Goal: Consume media (video, audio)

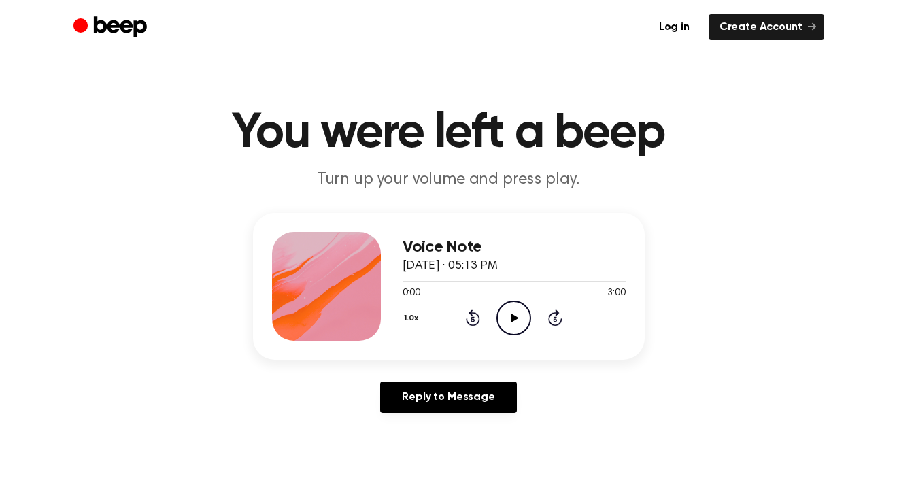
click at [508, 323] on icon "Play Audio" at bounding box center [513, 317] width 35 height 35
click at [561, 319] on icon at bounding box center [555, 317] width 14 height 16
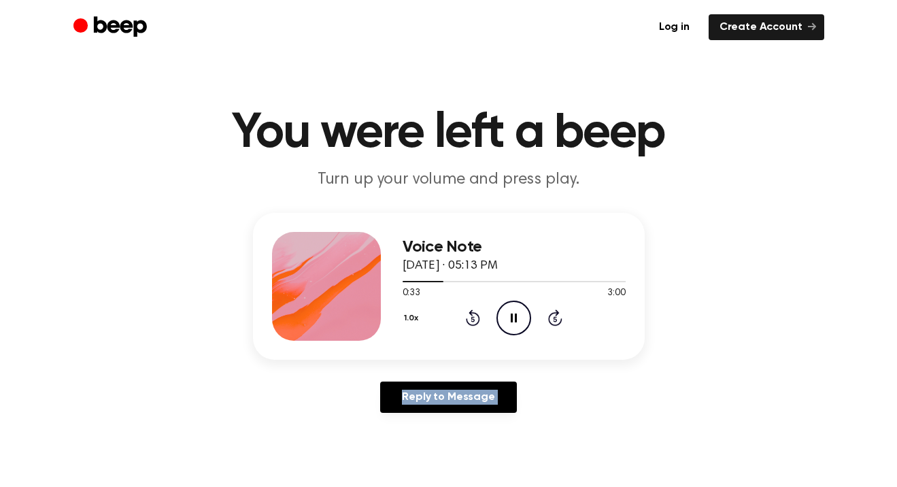
click at [561, 319] on icon at bounding box center [555, 317] width 14 height 16
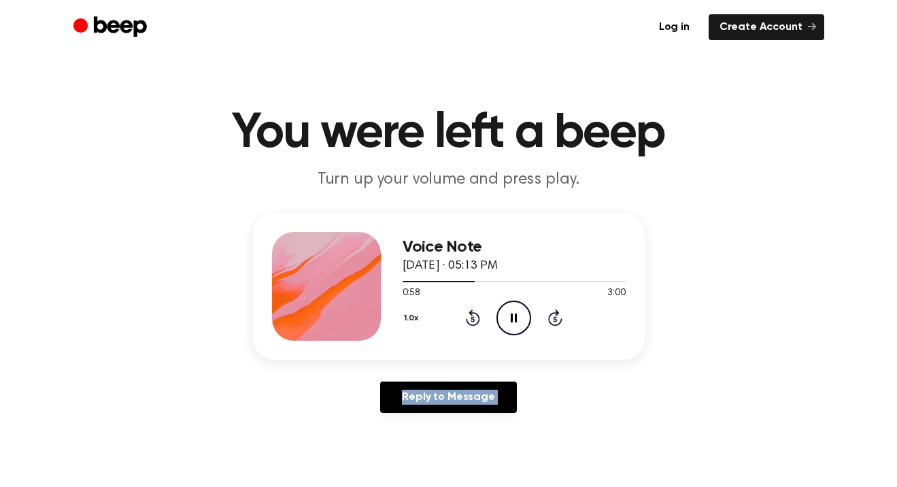
click at [561, 319] on icon at bounding box center [555, 317] width 14 height 16
click at [843, 229] on div "Voice Note [DATE] · 05:13 PM 1:11 3:00 Your browser does not support the [objec…" at bounding box center [448, 318] width 864 height 211
click at [511, 319] on icon at bounding box center [514, 317] width 6 height 9
